Goal: Task Accomplishment & Management: Manage account settings

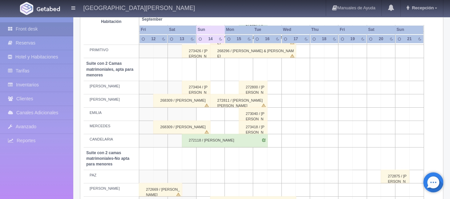
scroll to position [525, 0]
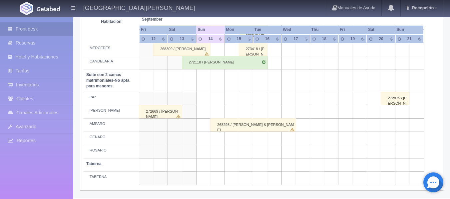
click at [251, 127] on div "268298 / [PERSON_NAME] & [PERSON_NAME] [PERSON_NAME]" at bounding box center [253, 125] width 86 height 13
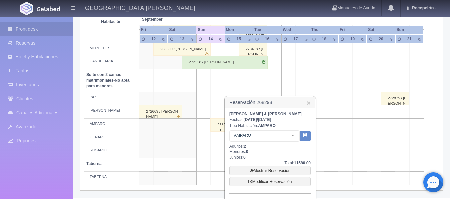
click at [241, 61] on div "272118 / [PERSON_NAME]" at bounding box center [225, 62] width 86 height 13
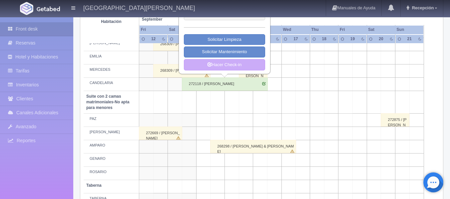
scroll to position [492, 0]
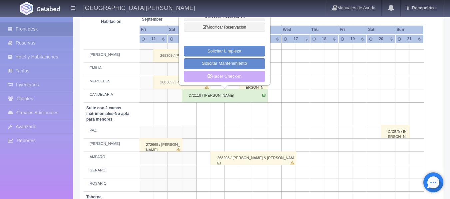
click at [170, 88] on div "268309 / [PERSON_NAME]" at bounding box center [181, 82] width 57 height 13
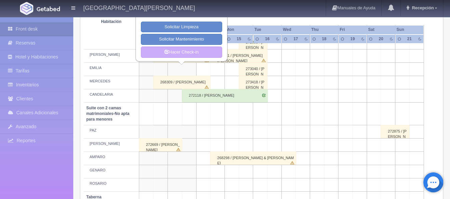
scroll to position [459, 0]
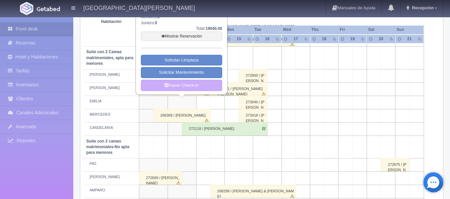
click at [303, 127] on td at bounding box center [303, 129] width 14 height 13
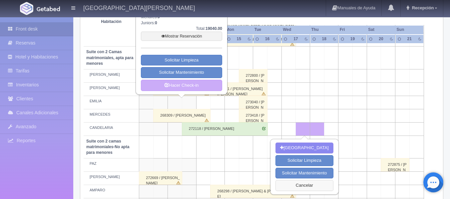
drag, startPoint x: 295, startPoint y: 188, endPoint x: 245, endPoint y: 157, distance: 59.2
click at [294, 187] on button "Cancelar" at bounding box center [304, 186] width 58 height 11
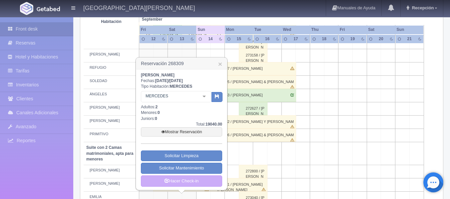
scroll to position [359, 0]
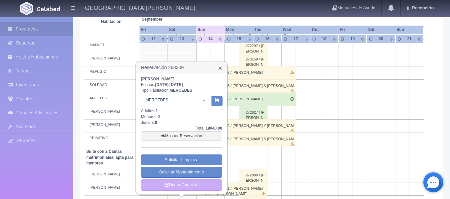
click at [220, 70] on link "×" at bounding box center [220, 68] width 4 height 7
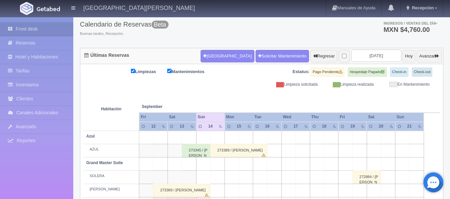
scroll to position [26, 0]
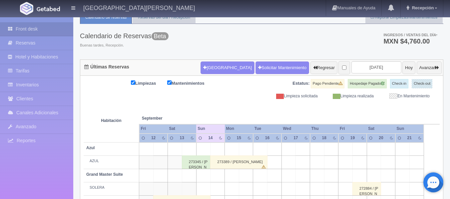
click at [248, 166] on div "273389 / [PERSON_NAME]" at bounding box center [238, 162] width 57 height 13
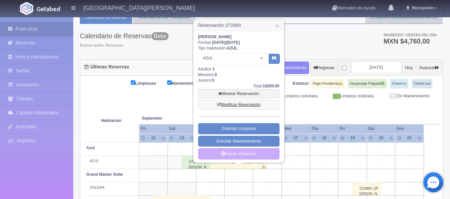
click at [271, 101] on link "Modificar Reservación" at bounding box center [238, 104] width 81 height 9
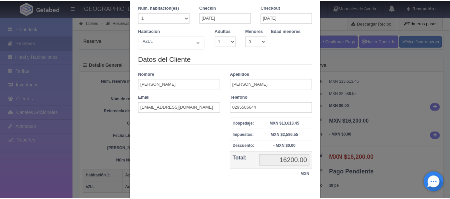
scroll to position [65, 0]
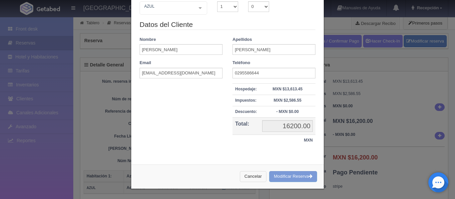
click at [249, 176] on button "Cancelar" at bounding box center [253, 177] width 27 height 11
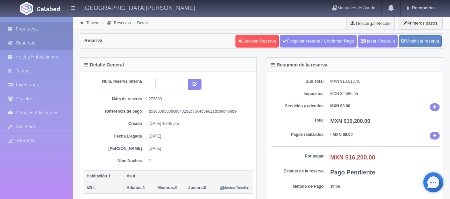
click at [53, 31] on link "Front desk" at bounding box center [36, 29] width 73 height 14
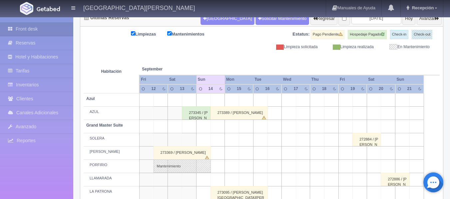
scroll to position [67, 0]
